Goal: Task Accomplishment & Management: Manage account settings

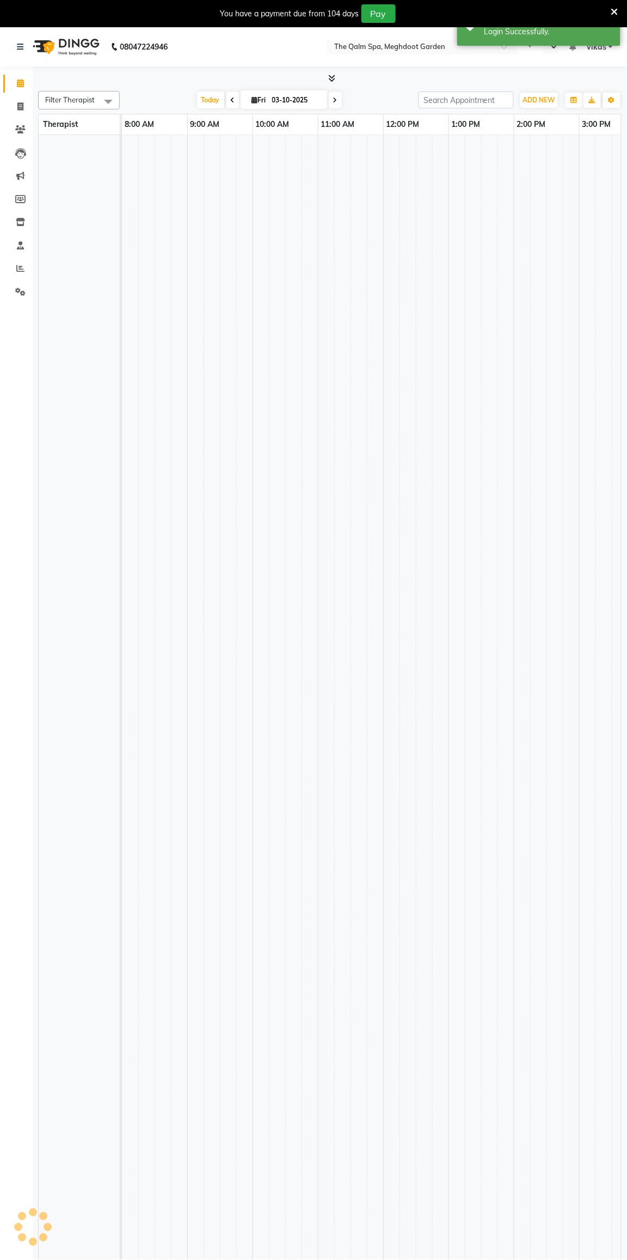
select select "en"
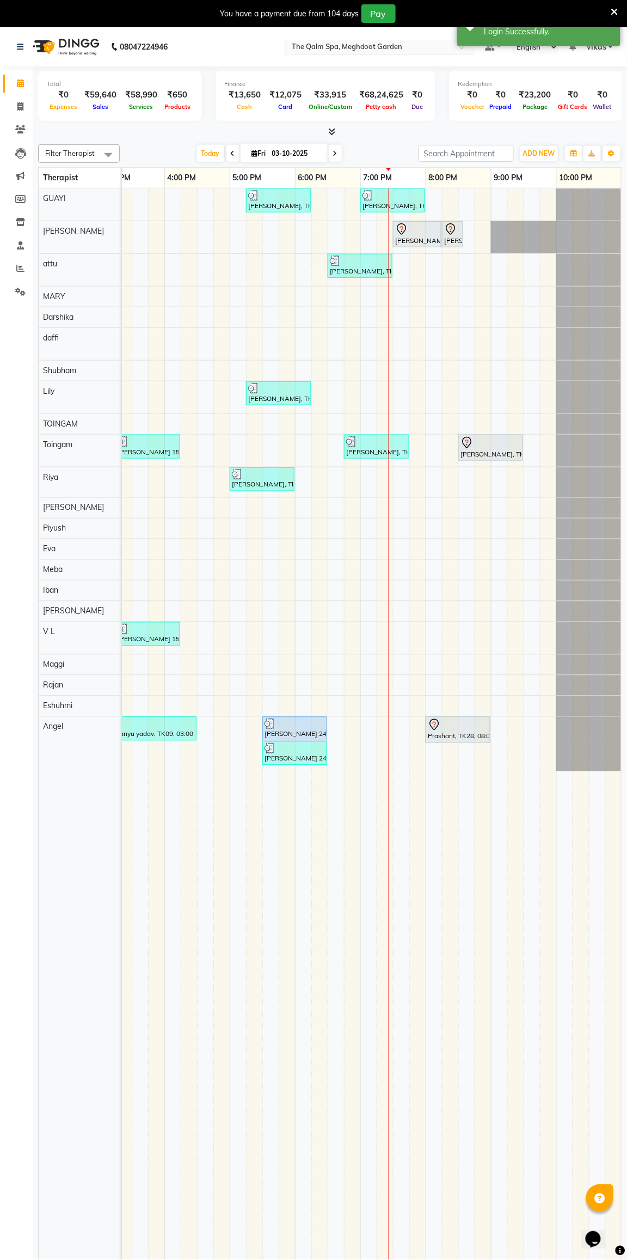
click at [380, 45] on input "text" at bounding box center [369, 47] width 158 height 11
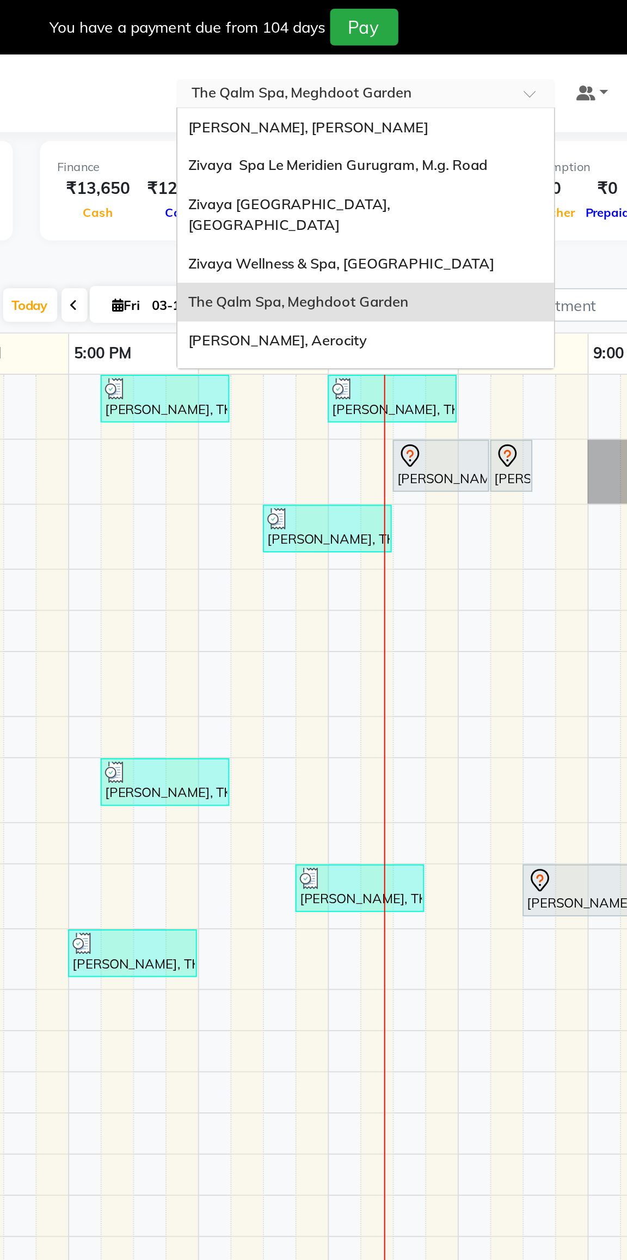
click at [395, 99] on span "Zivaya [GEOGRAPHIC_DATA], [GEOGRAPHIC_DATA]" at bounding box center [342, 108] width 105 height 20
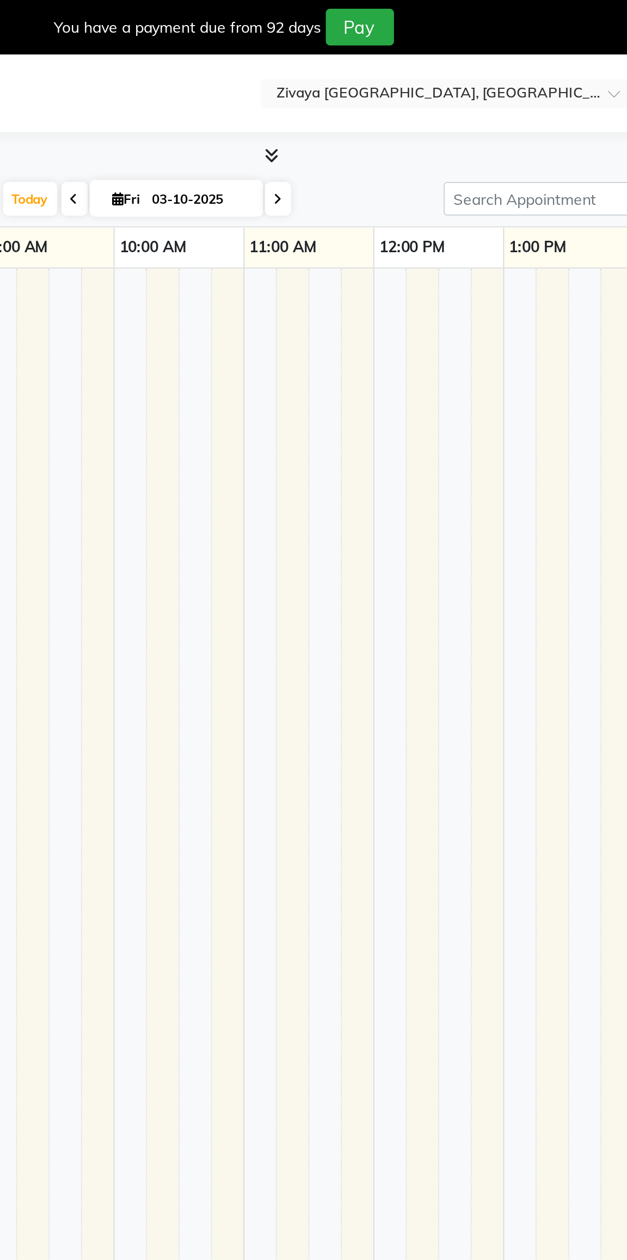
select select "en"
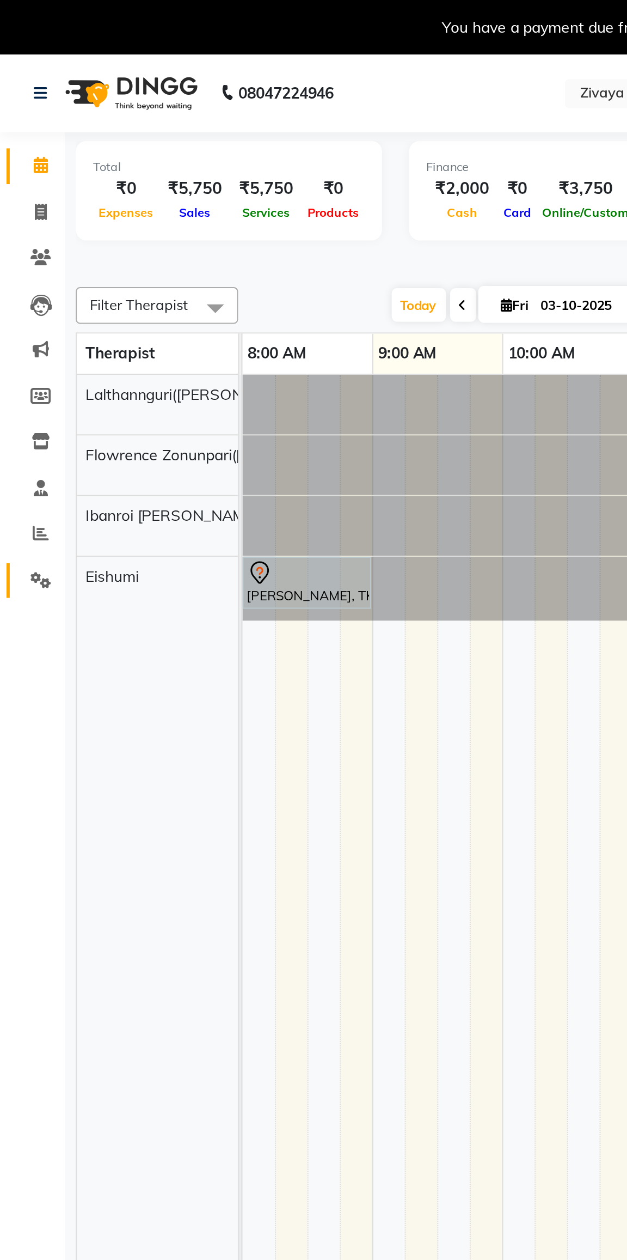
click at [20, 292] on icon at bounding box center [20, 292] width 10 height 8
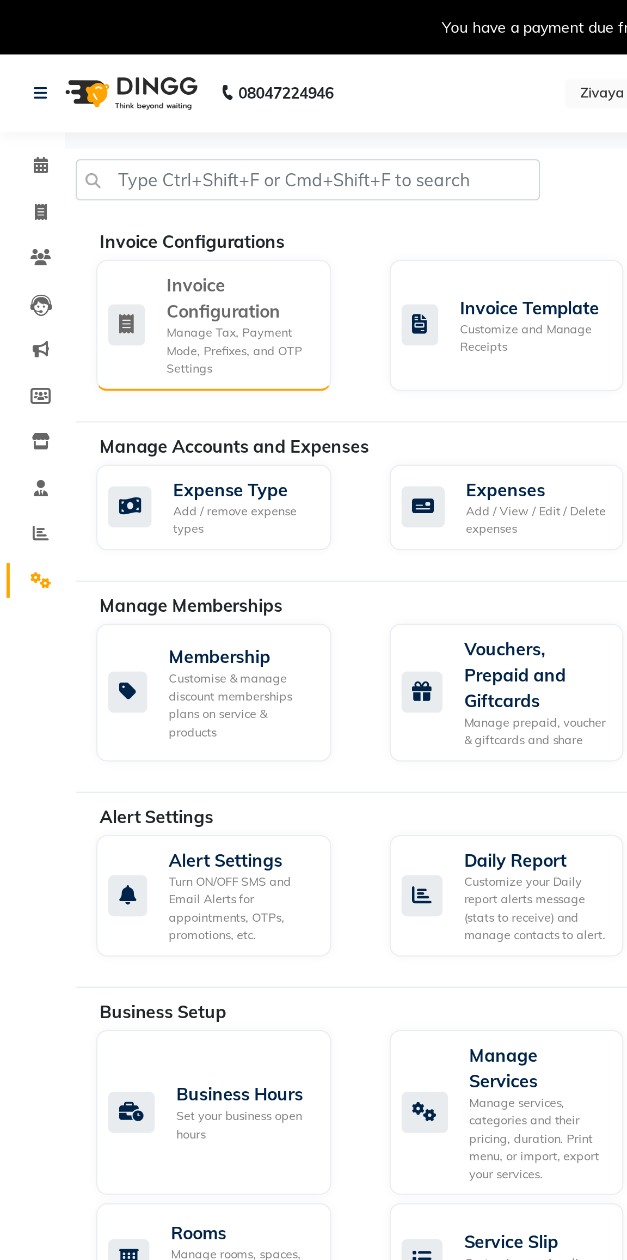
click at [93, 154] on div "Invoice Configuration" at bounding box center [121, 150] width 74 height 26
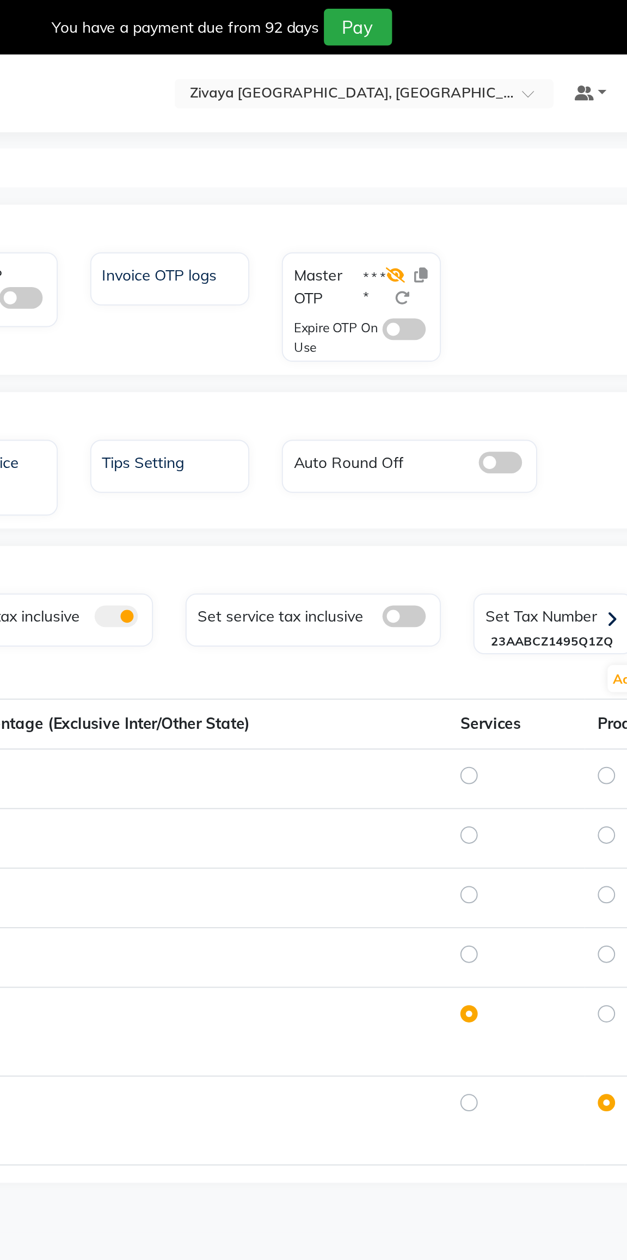
click at [395, 135] on icon at bounding box center [396, 139] width 10 height 8
click at [407, 137] on icon at bounding box center [407, 139] width 7 height 8
click at [405, 140] on icon at bounding box center [407, 139] width 7 height 8
